Goal: Information Seeking & Learning: Learn about a topic

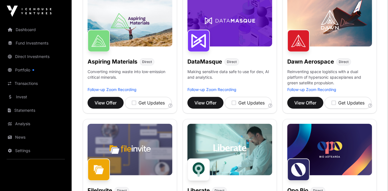
scroll to position [95, 0]
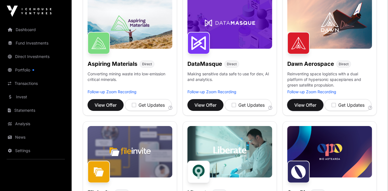
click at [313, 104] on span "View Offer" at bounding box center [305, 104] width 22 height 7
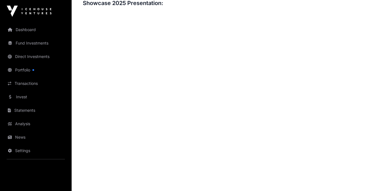
scroll to position [637, 0]
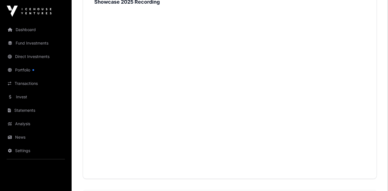
scroll to position [95, 0]
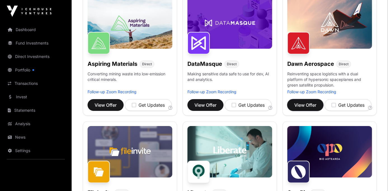
click at [313, 103] on span "View Offer" at bounding box center [305, 104] width 22 height 7
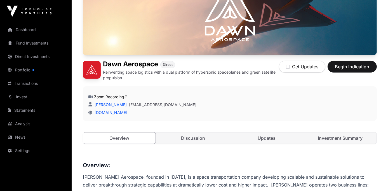
scroll to position [87, 0]
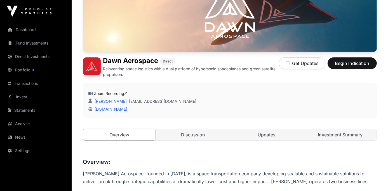
click at [338, 133] on link "Investment Summary" at bounding box center [340, 134] width 72 height 11
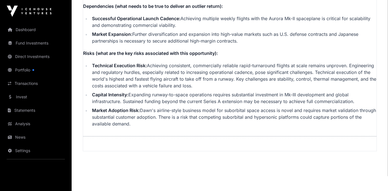
scroll to position [1318, 0]
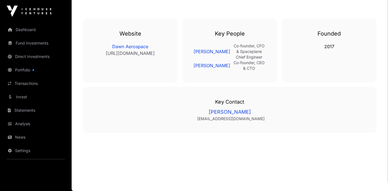
scroll to position [87, 0]
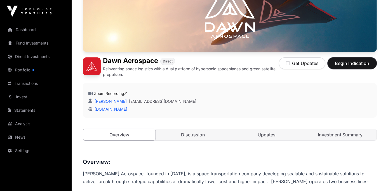
click at [349, 63] on span "Begin Indication" at bounding box center [351, 63] width 35 height 7
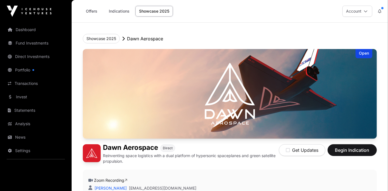
scroll to position [87, 0]
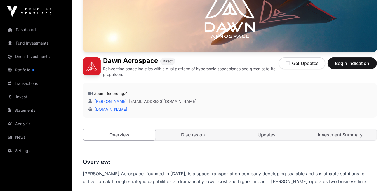
click at [191, 134] on link "Discussion" at bounding box center [193, 134] width 72 height 11
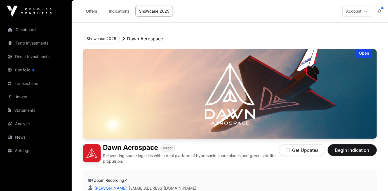
scroll to position [87, 0]
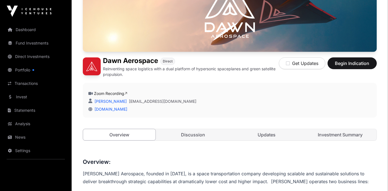
click at [258, 133] on link "Updates" at bounding box center [266, 134] width 72 height 11
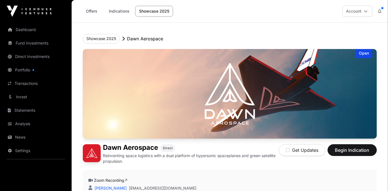
scroll to position [87, 0]
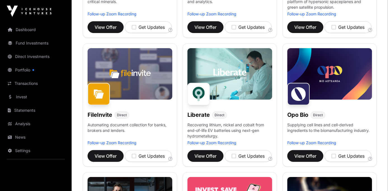
scroll to position [177, 0]
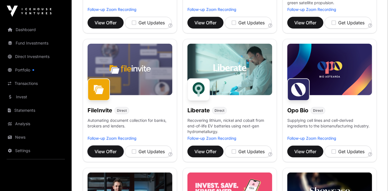
click at [98, 151] on span "View Offer" at bounding box center [105, 151] width 22 height 7
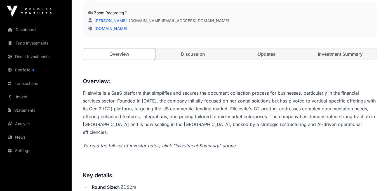
scroll to position [164, 0]
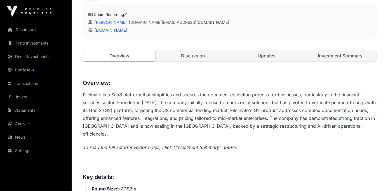
click at [339, 55] on link "Investment Summary" at bounding box center [340, 55] width 72 height 11
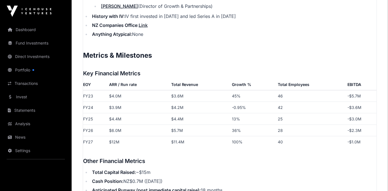
scroll to position [769, 0]
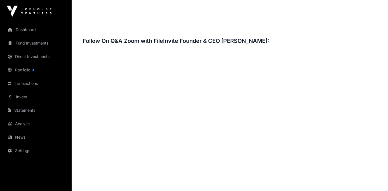
scroll to position [164, 0]
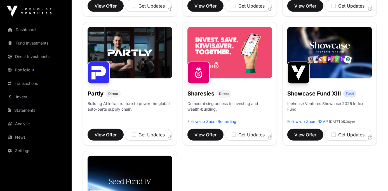
scroll to position [317, 0]
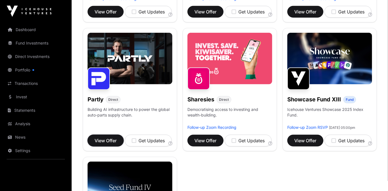
click at [111, 138] on span "View Offer" at bounding box center [105, 140] width 22 height 7
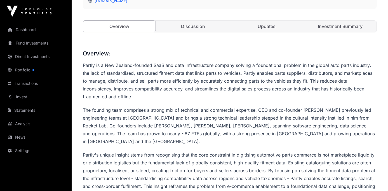
scroll to position [127, 0]
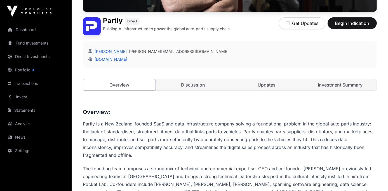
click at [347, 83] on link "Investment Summary" at bounding box center [340, 84] width 72 height 11
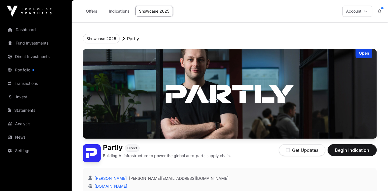
scroll to position [127, 0]
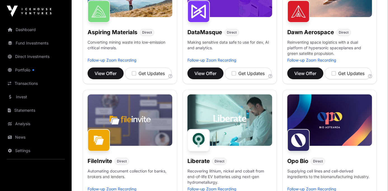
scroll to position [317, 0]
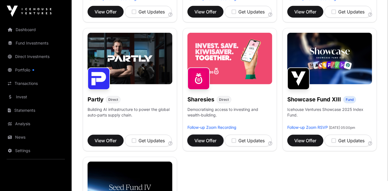
click at [205, 138] on span "View Offer" at bounding box center [205, 140] width 22 height 7
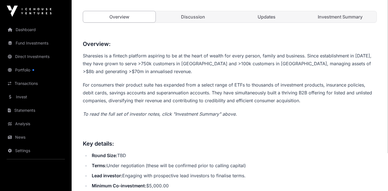
scroll to position [201, 0]
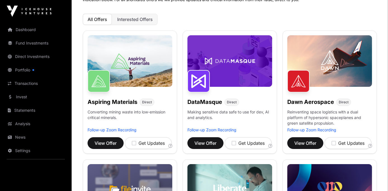
scroll to position [56, 0]
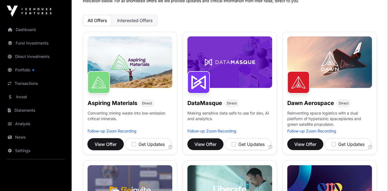
click at [114, 143] on span "View Offer" at bounding box center [105, 144] width 22 height 7
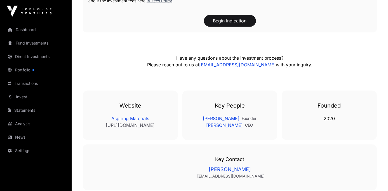
scroll to position [1070, 0]
